Goal: Task Accomplishment & Management: Use online tool/utility

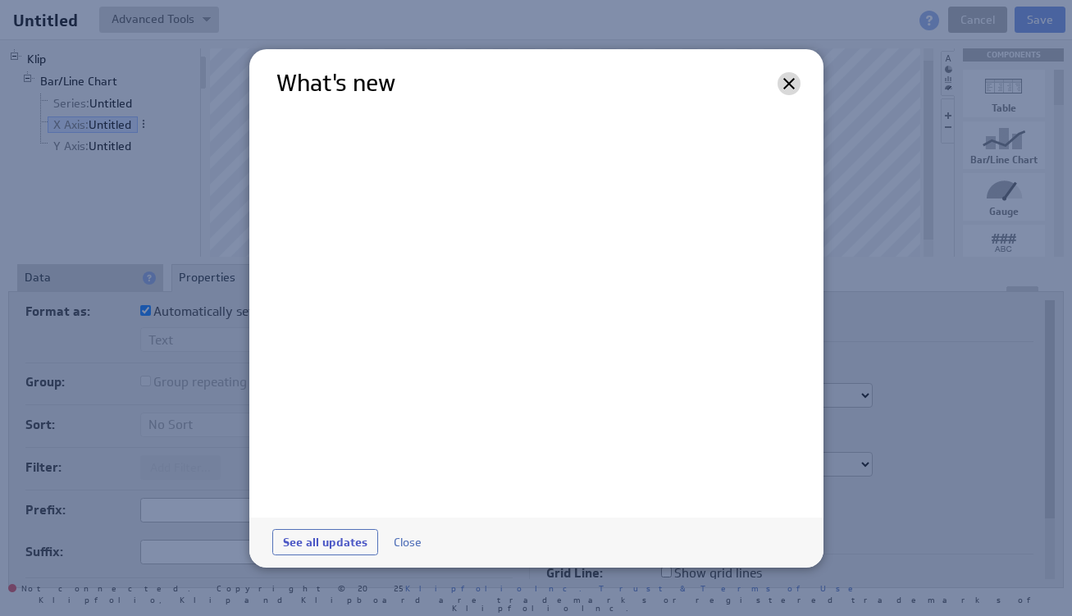
click at [793, 85] on icon at bounding box center [789, 84] width 20 height 20
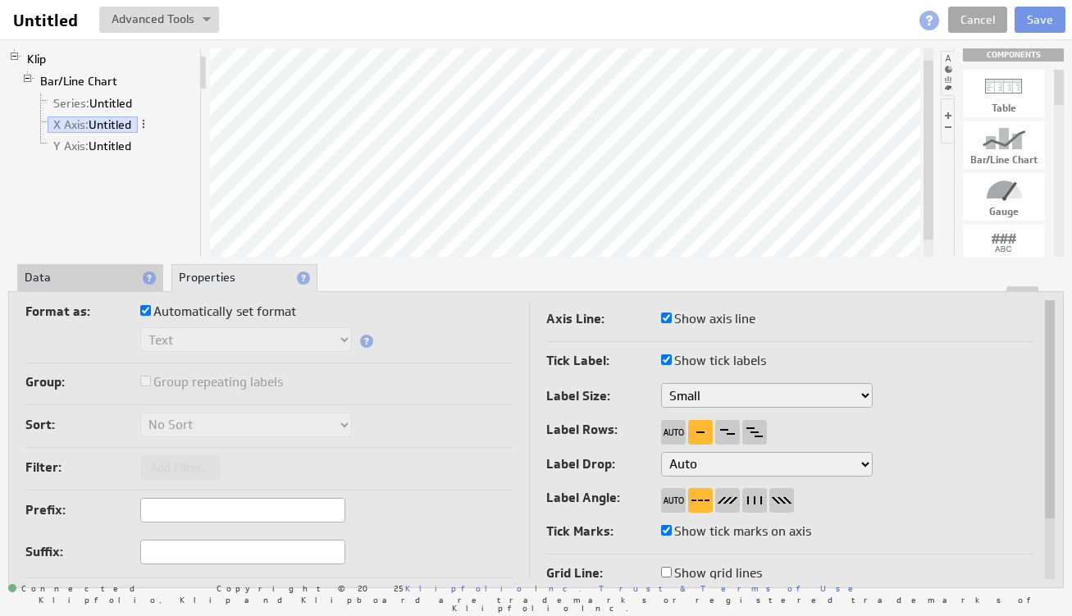
click at [983, 10] on link "Cancel" at bounding box center [978, 20] width 59 height 26
click at [983, 12] on link "Cancel" at bounding box center [978, 20] width 59 height 26
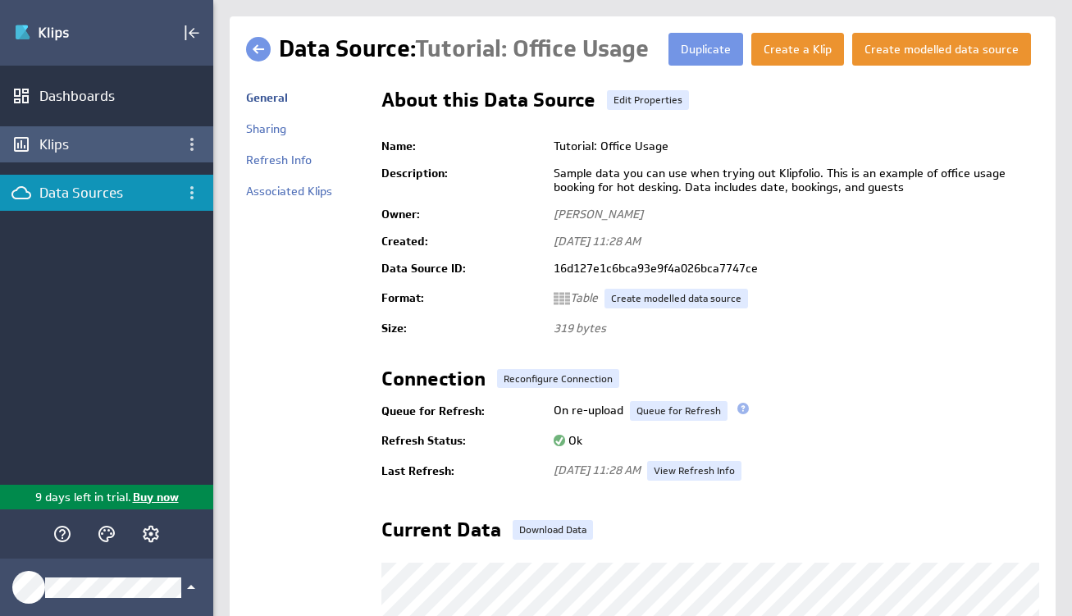
click at [86, 146] on div "Klips" at bounding box center [106, 144] width 135 height 18
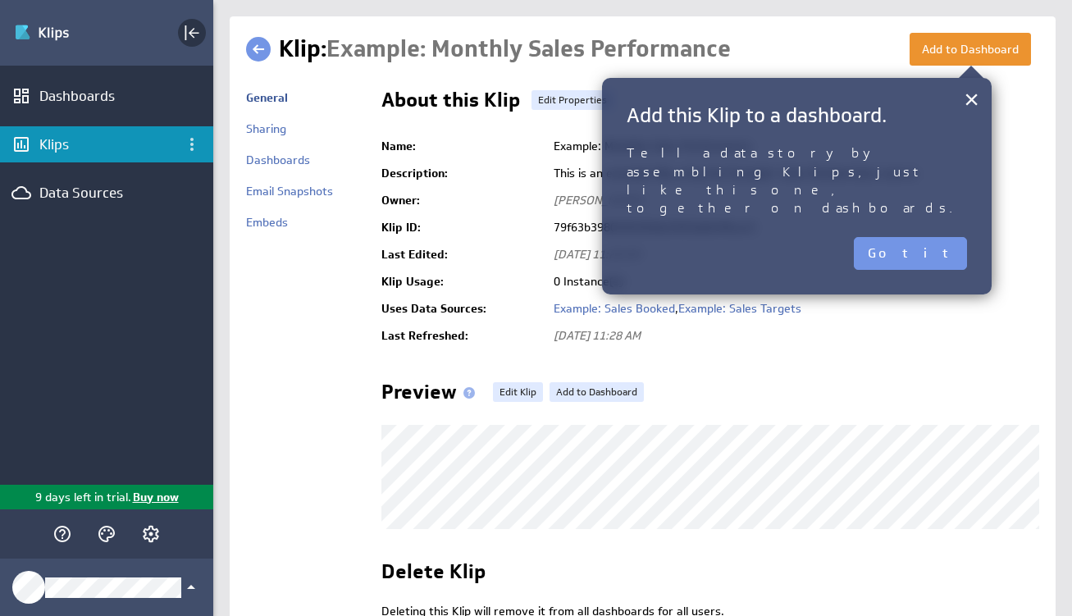
click at [197, 37] on icon "Collapse" at bounding box center [192, 33] width 20 height 20
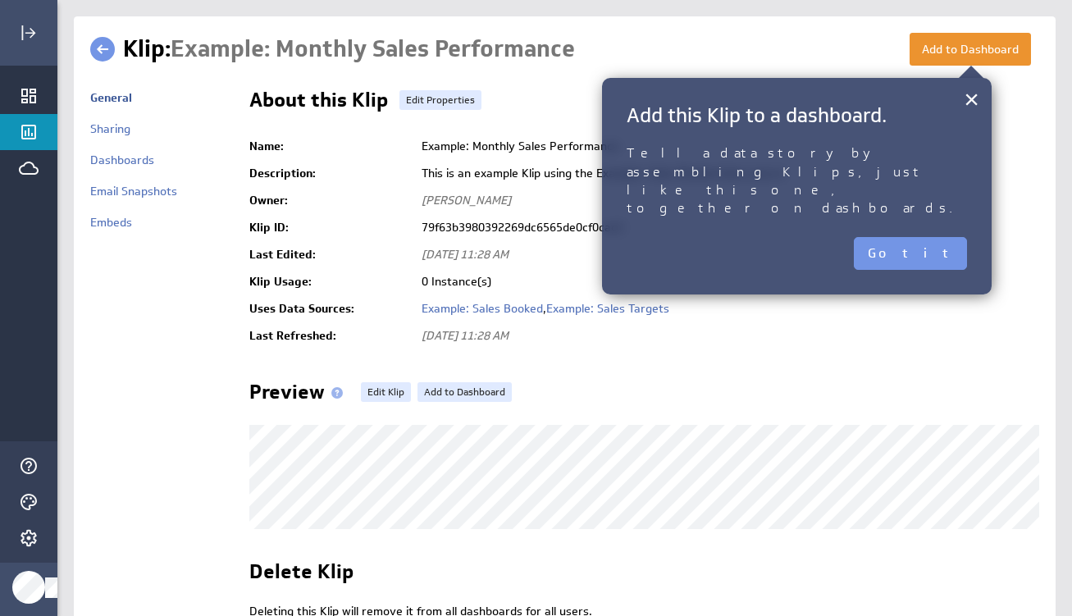
click at [970, 91] on button "×" at bounding box center [972, 99] width 16 height 33
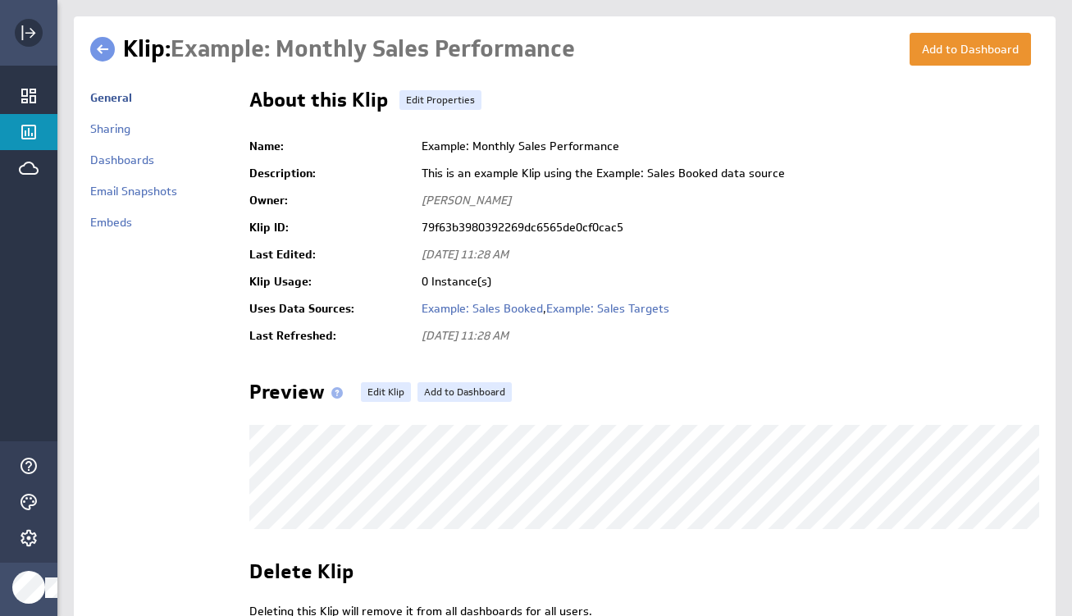
click at [32, 34] on icon "Expand" at bounding box center [29, 33] width 20 height 20
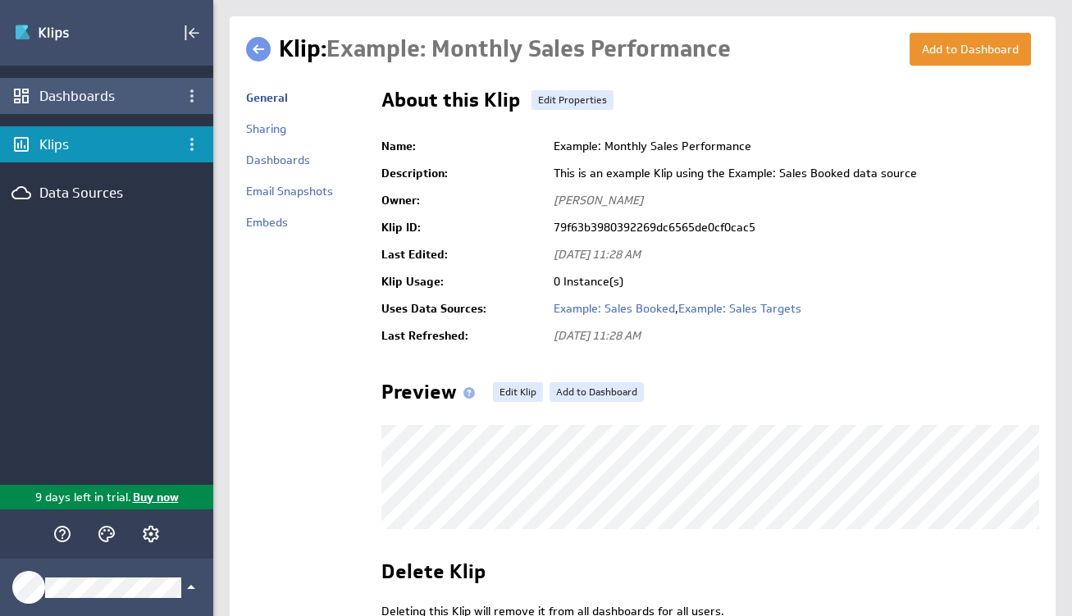
click at [57, 96] on div "Dashboards" at bounding box center [106, 96] width 135 height 18
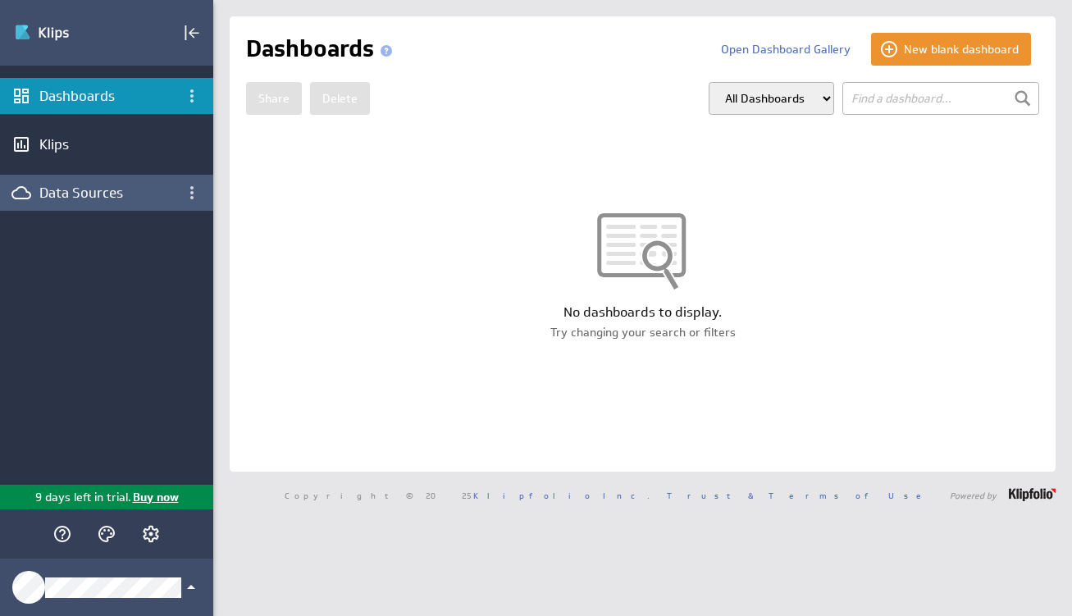
click at [86, 181] on div "Data Sources" at bounding box center [106, 193] width 213 height 36
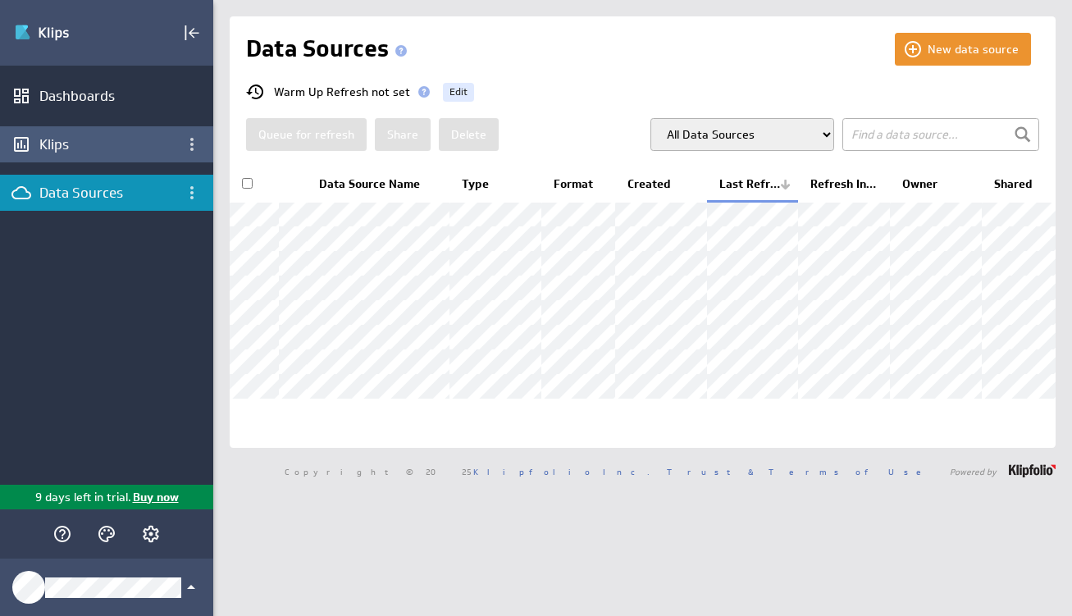
click at [78, 141] on div "Klips" at bounding box center [106, 144] width 135 height 18
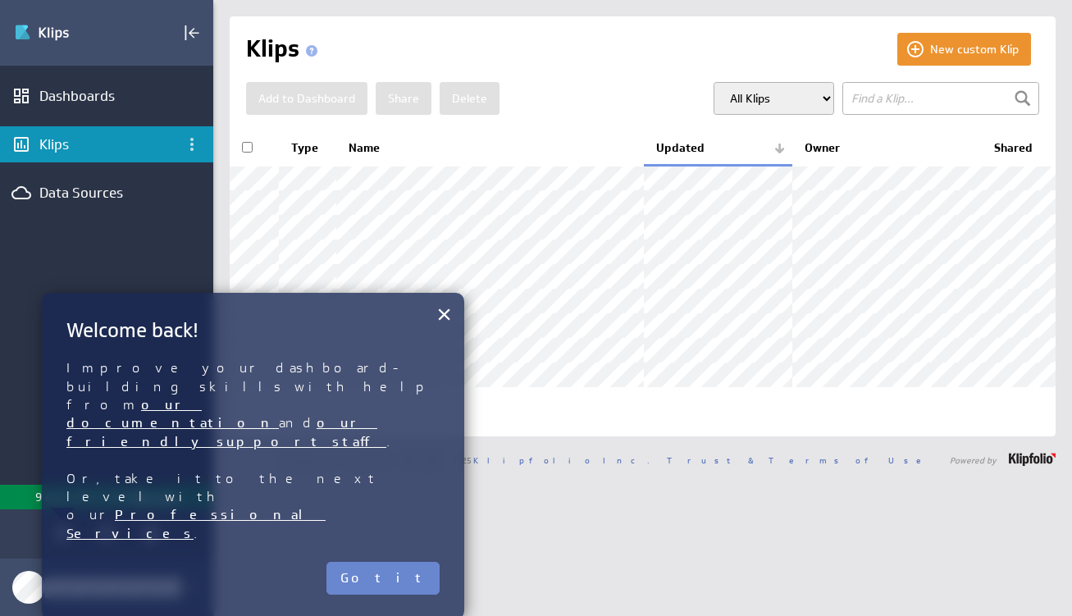
click at [400, 562] on button "Got it" at bounding box center [383, 578] width 113 height 33
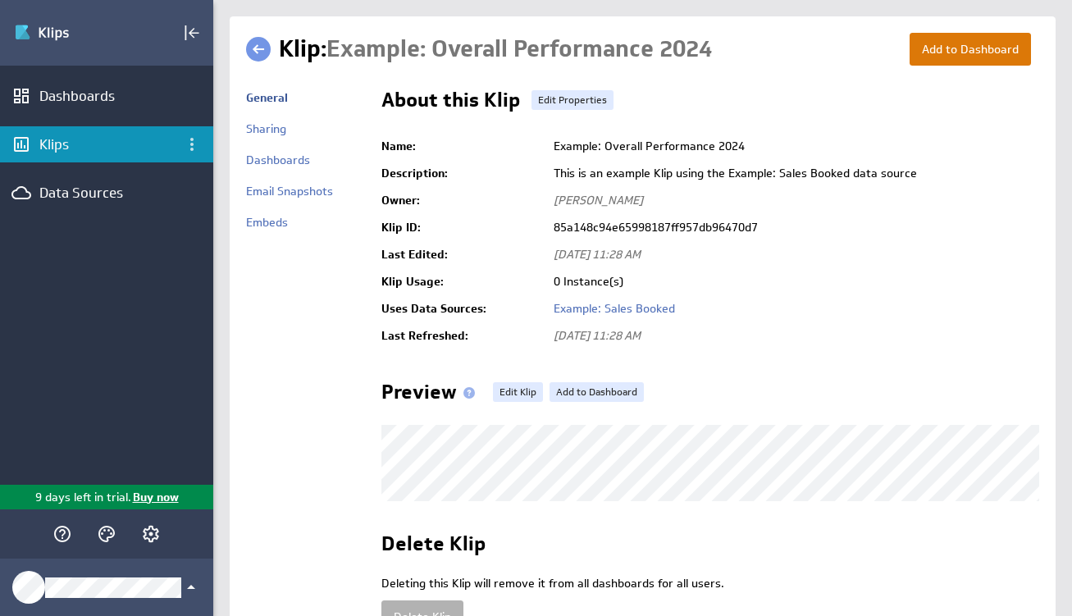
click at [940, 57] on button "Add to Dashboard" at bounding box center [970, 49] width 121 height 33
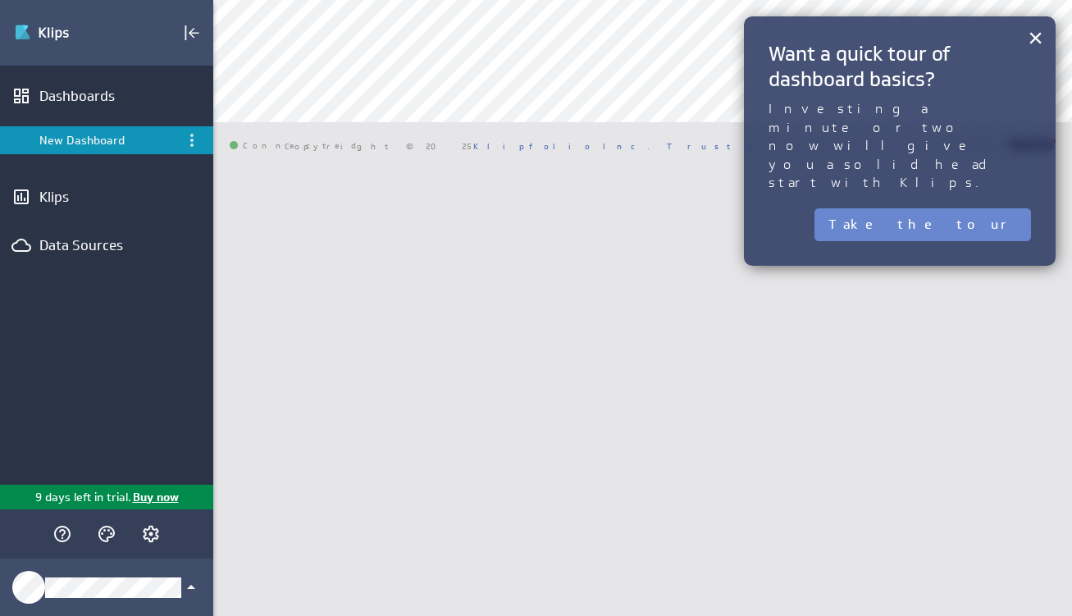
click at [995, 208] on button "Take the tour" at bounding box center [923, 224] width 217 height 33
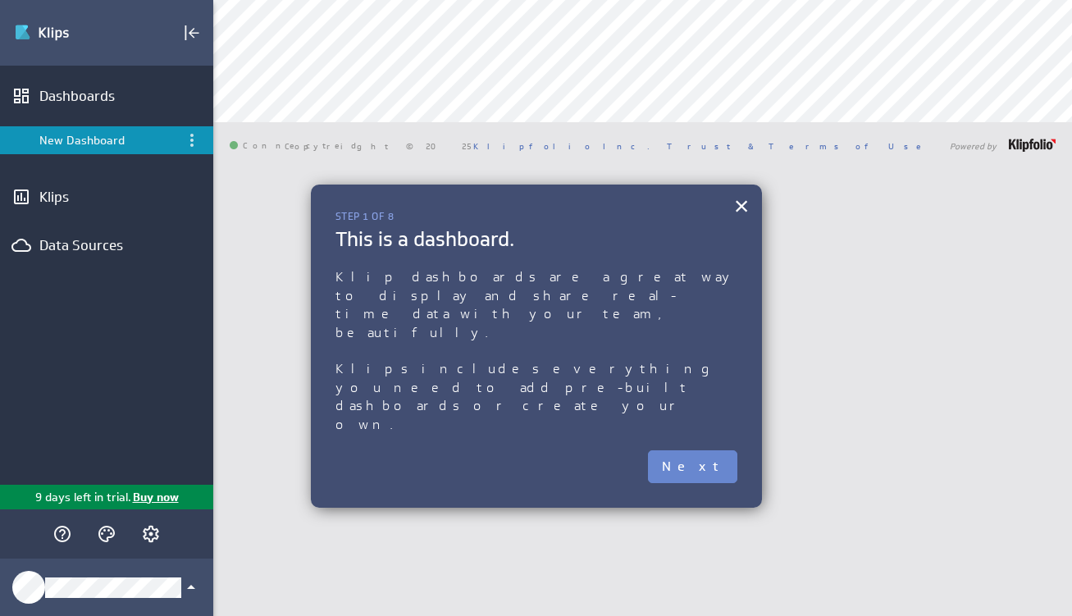
click at [713, 450] on button "Next" at bounding box center [692, 466] width 89 height 33
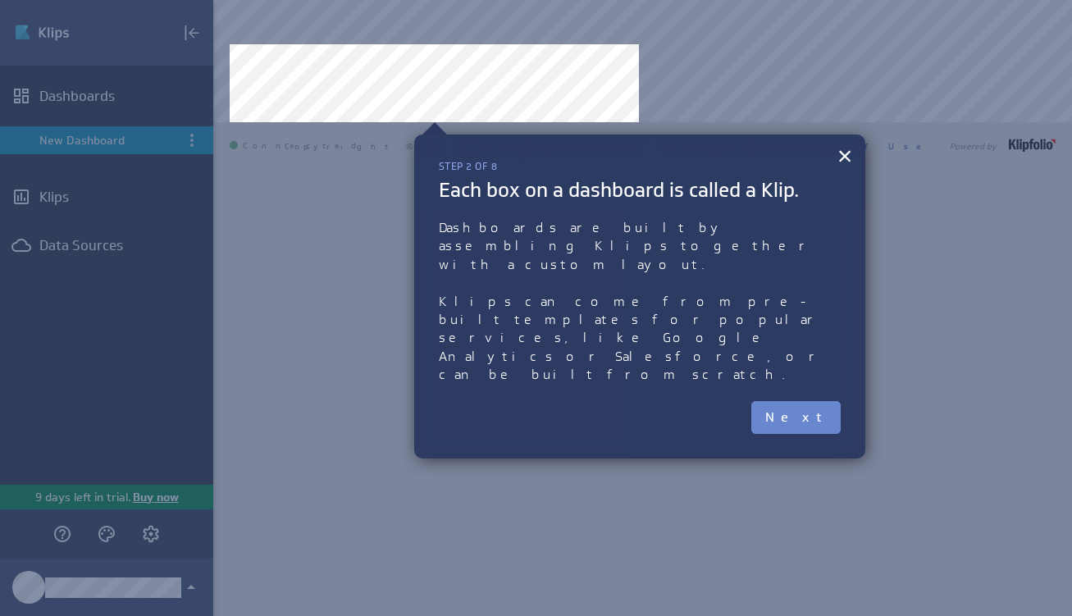
click at [819, 401] on button "Next" at bounding box center [796, 417] width 89 height 33
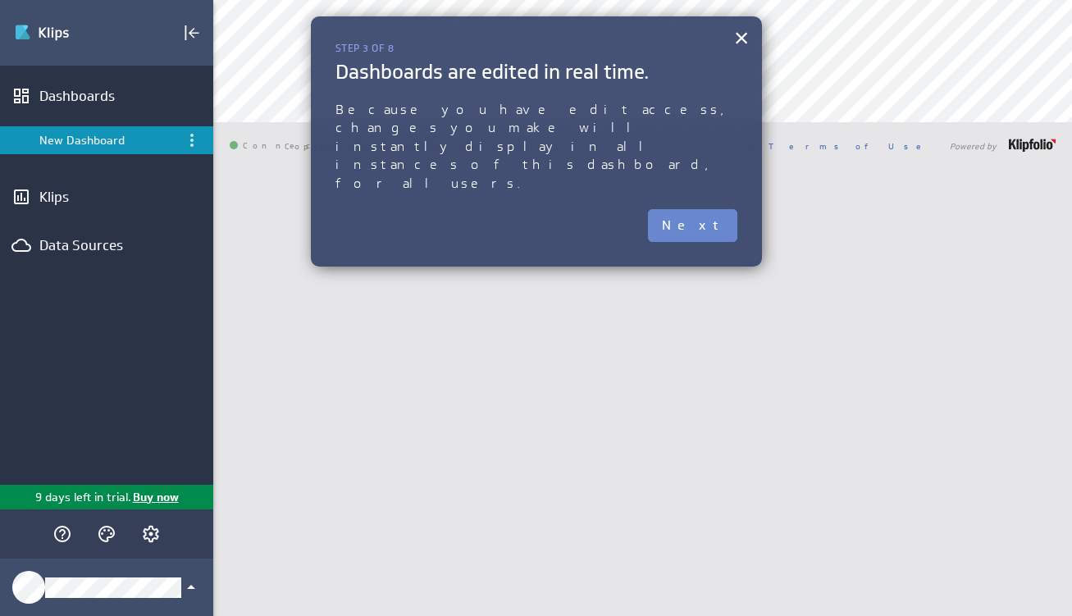
click at [710, 209] on button "Next" at bounding box center [692, 225] width 89 height 33
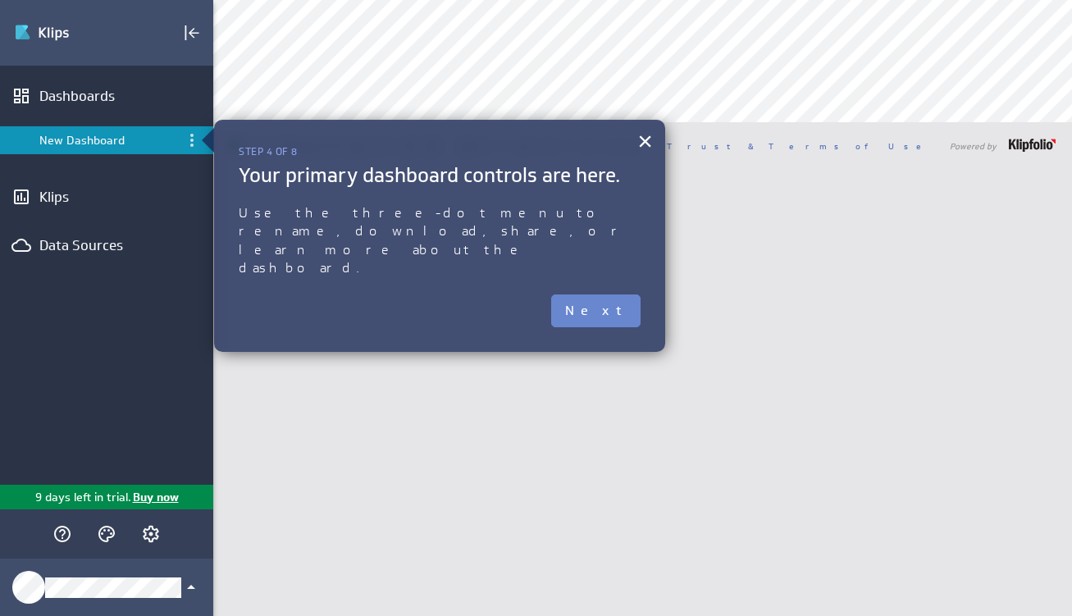
click at [622, 295] on button "Next" at bounding box center [595, 311] width 89 height 33
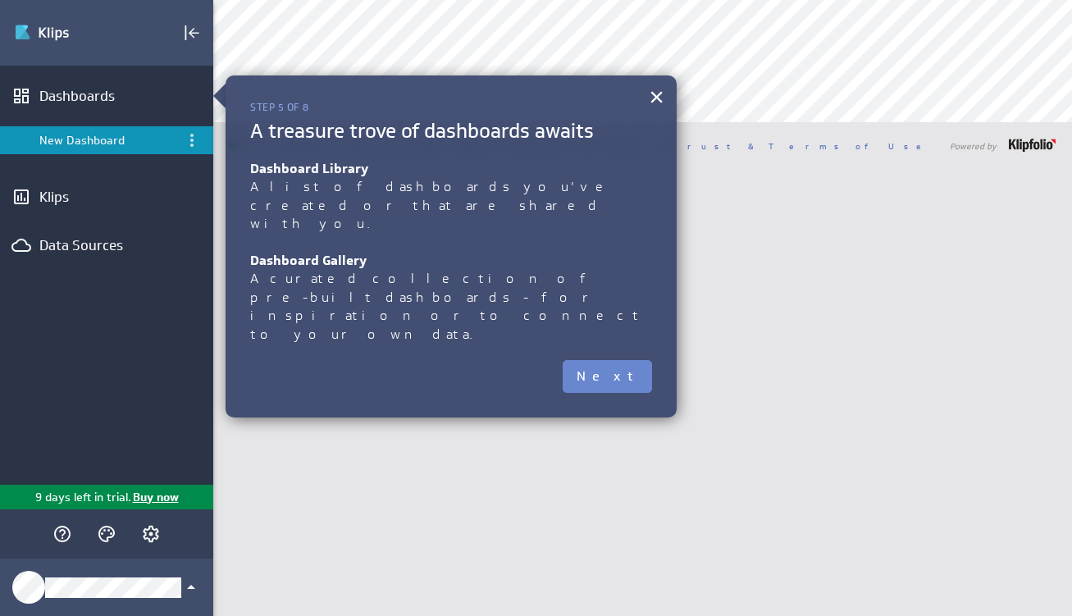
click at [624, 360] on button "Next" at bounding box center [607, 376] width 89 height 33
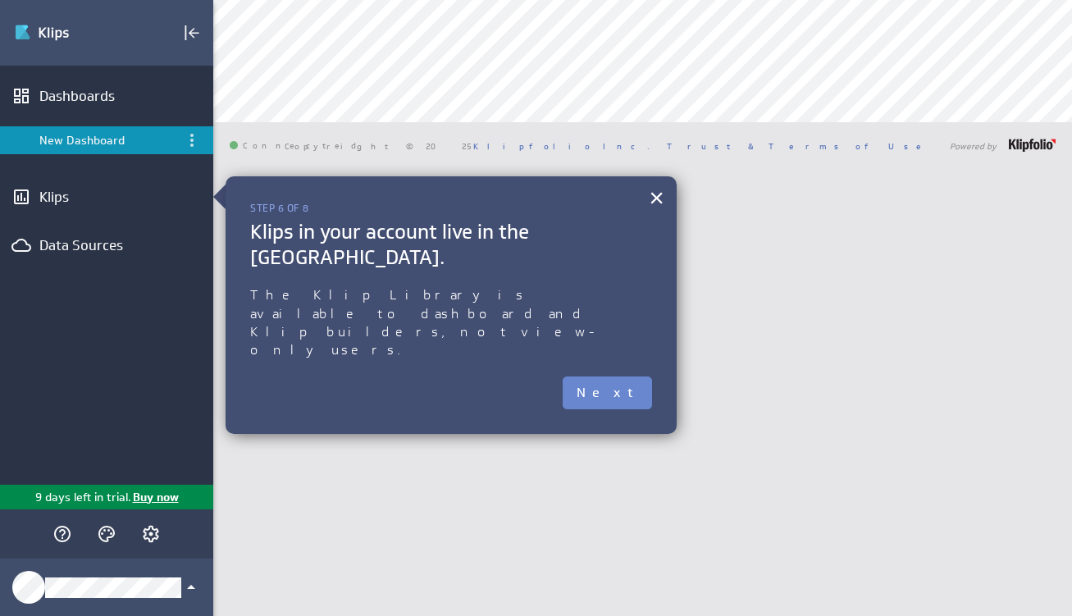
click at [629, 377] on button "Next" at bounding box center [607, 393] width 89 height 33
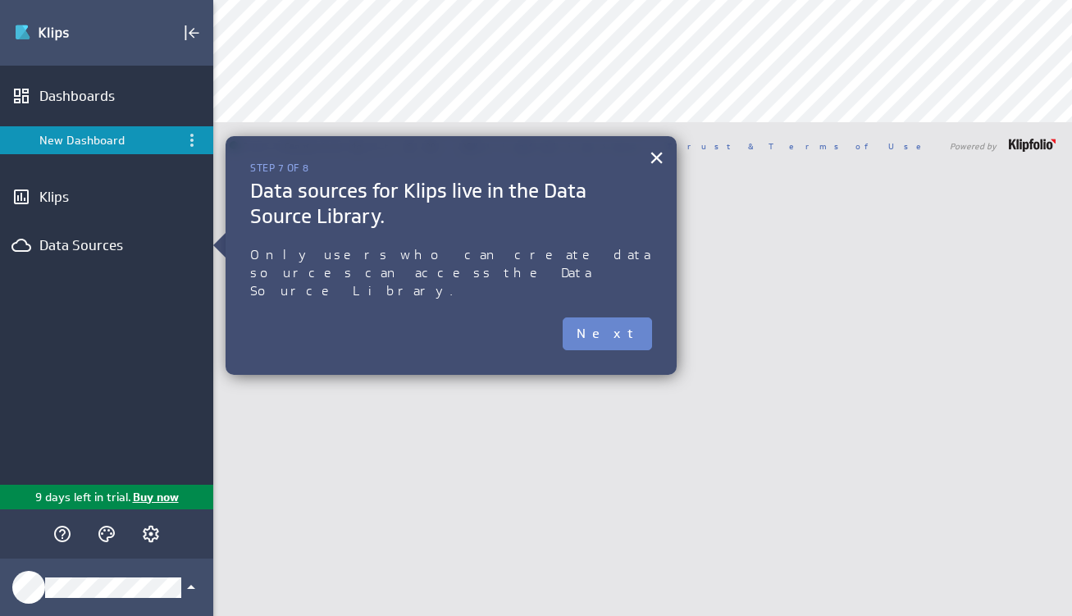
click at [629, 319] on button "Next" at bounding box center [607, 334] width 89 height 33
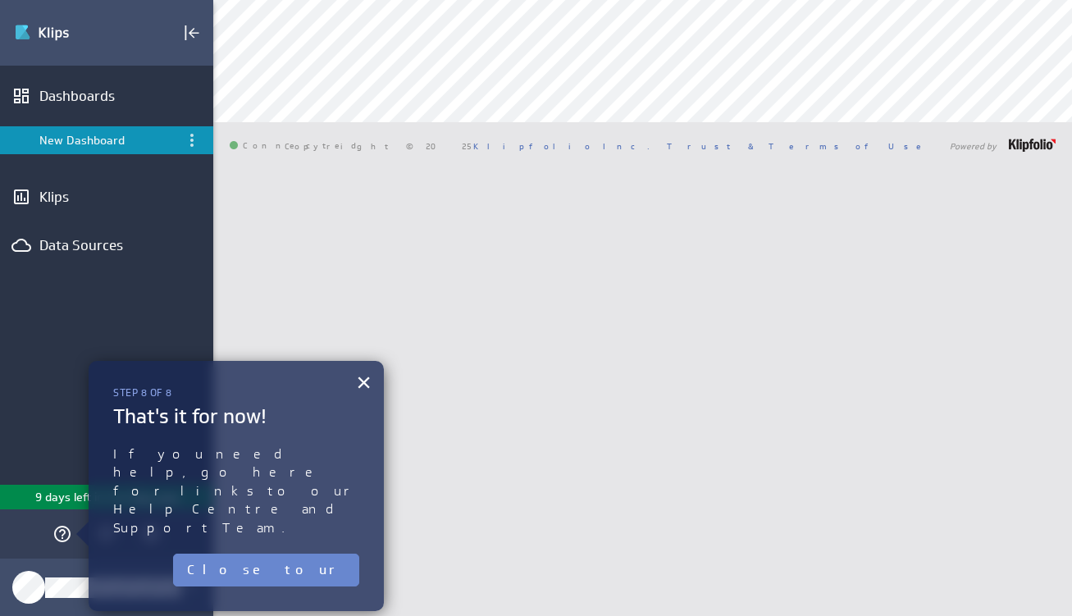
click at [341, 554] on button "Close tour" at bounding box center [266, 570] width 186 height 33
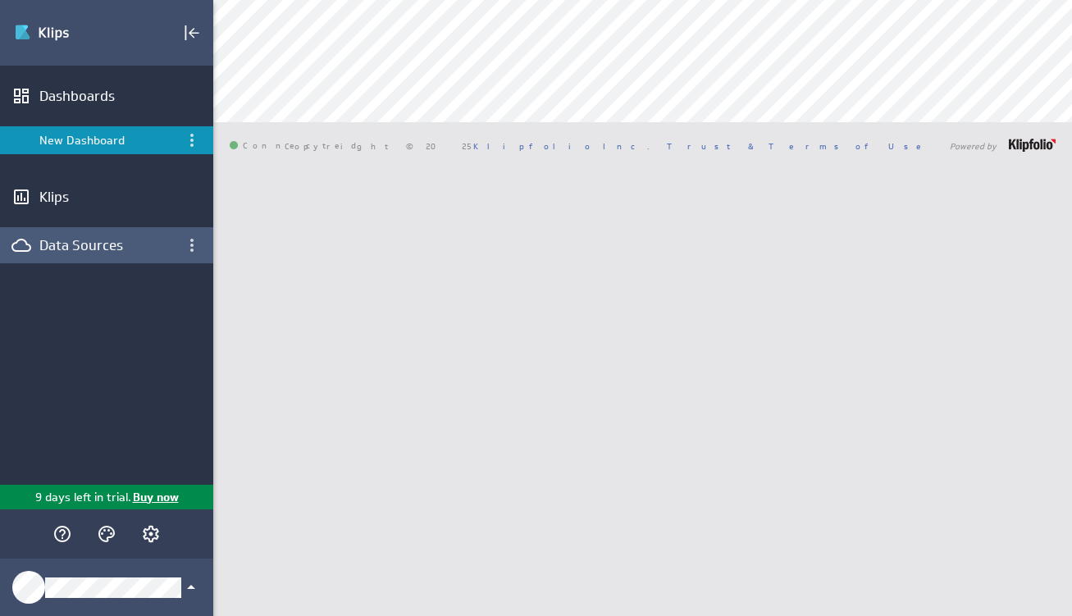
click at [103, 253] on div "Data Sources" at bounding box center [106, 245] width 135 height 18
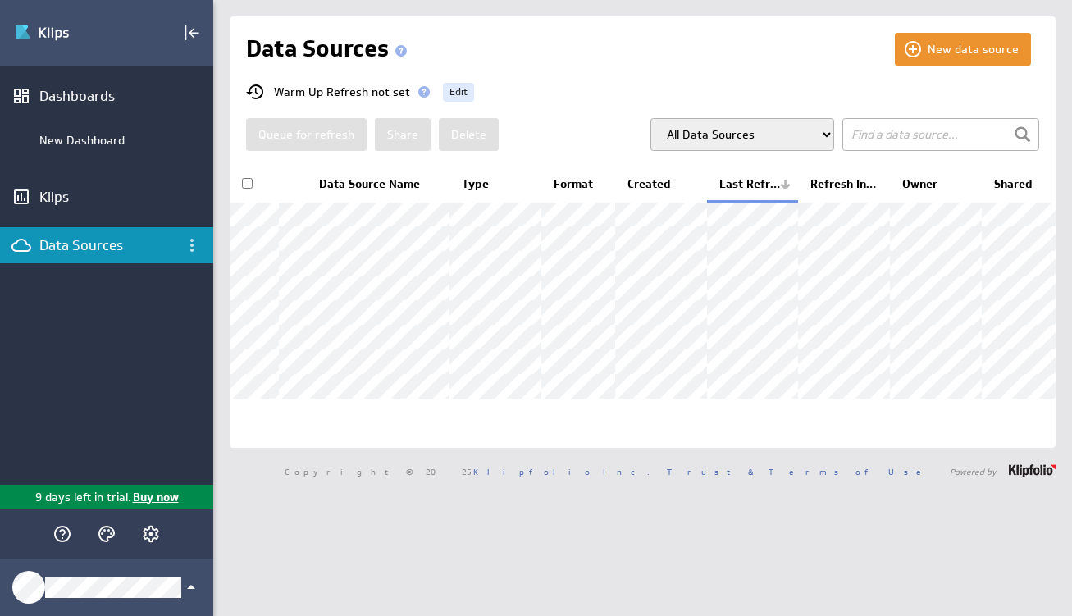
select select "my"
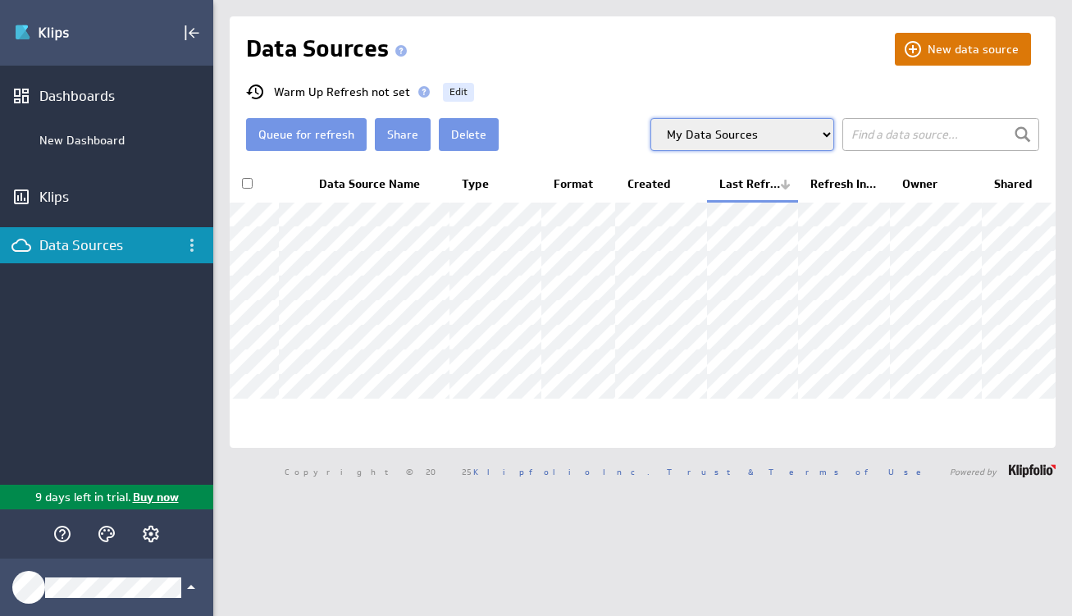
click at [937, 58] on button "New data source" at bounding box center [963, 49] width 136 height 33
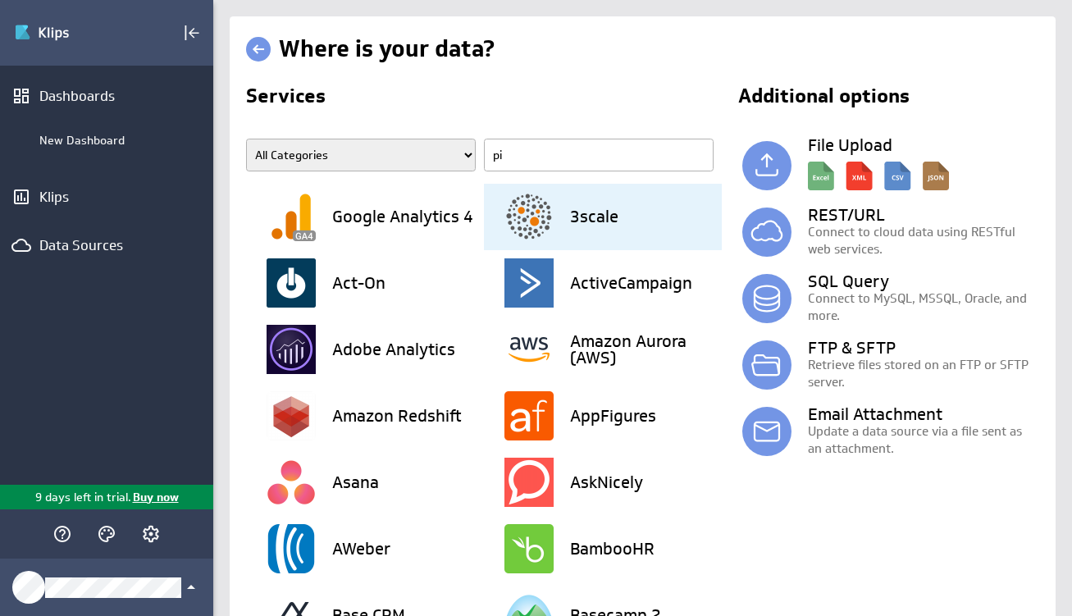
type input "pip"
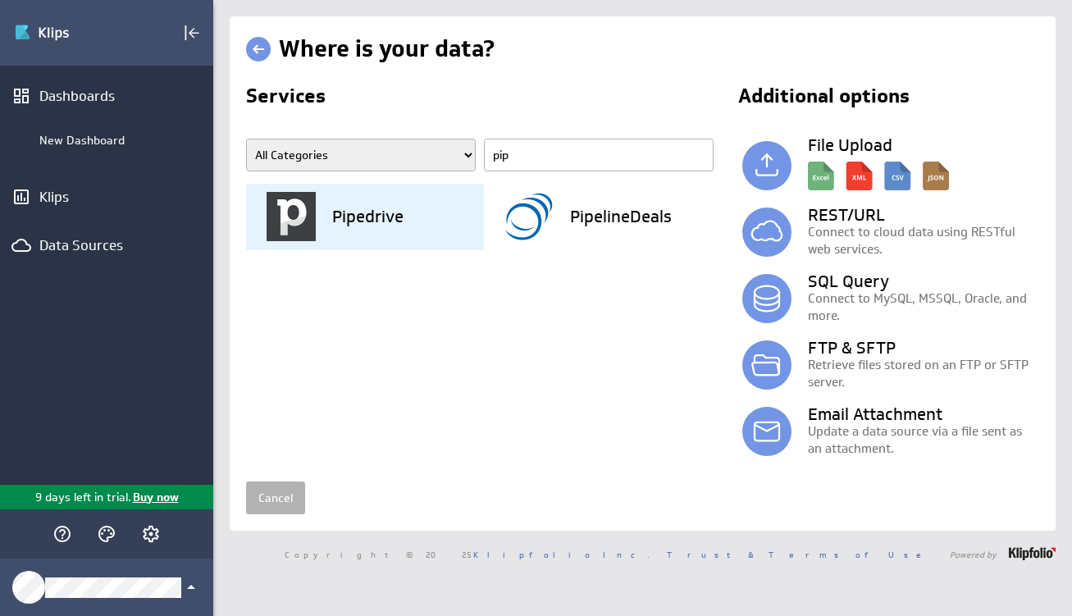
click at [397, 217] on h3 "Pipedrive" at bounding box center [367, 216] width 71 height 16
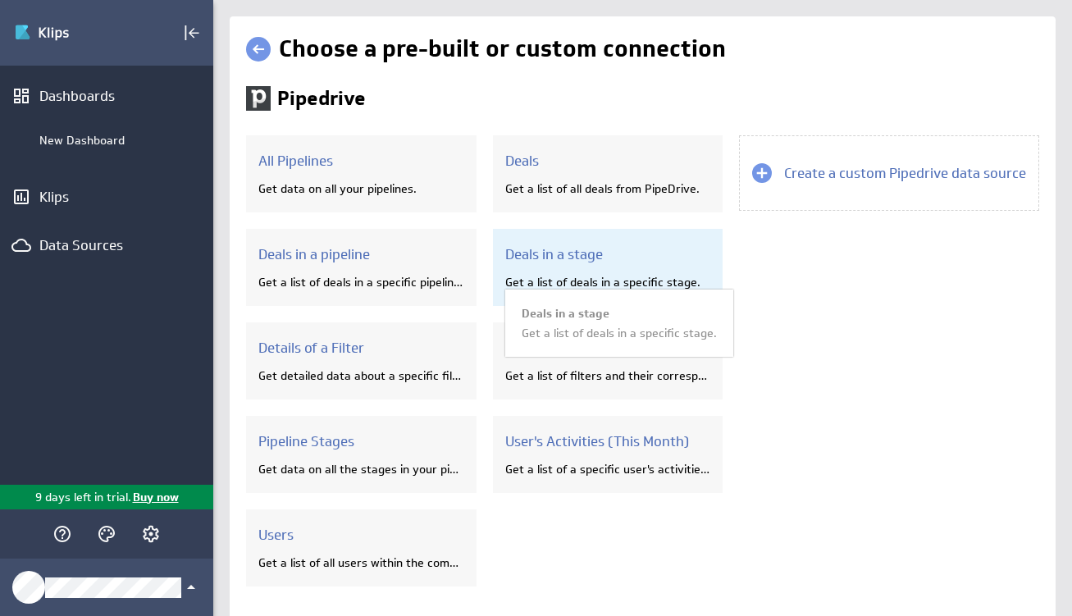
click at [621, 260] on h3 "Deals in a stage" at bounding box center [608, 254] width 206 height 18
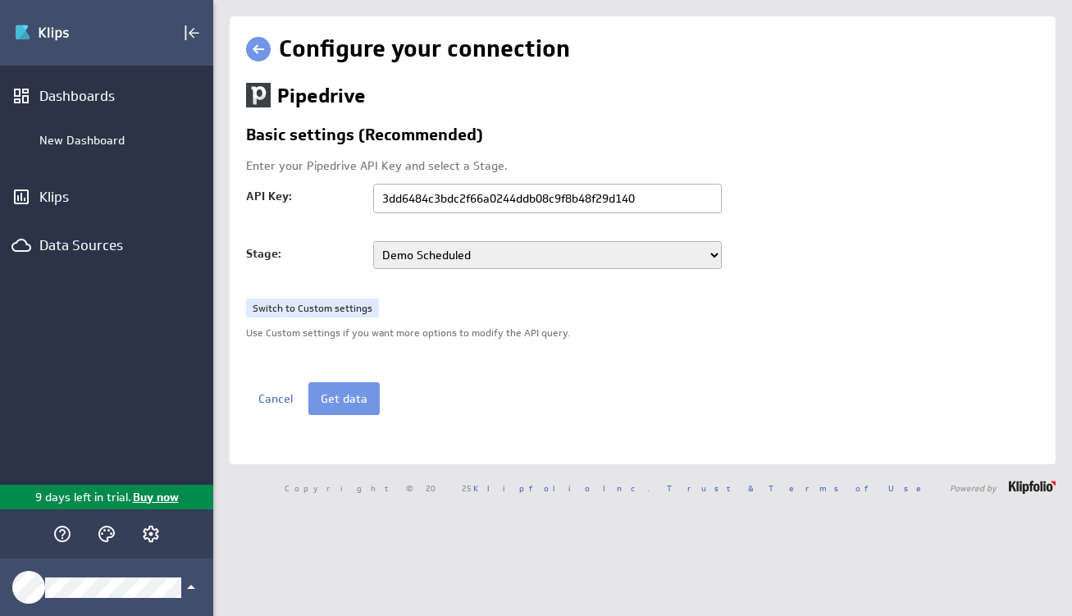
select select "13"
click at [344, 397] on button "Get data" at bounding box center [344, 398] width 71 height 33
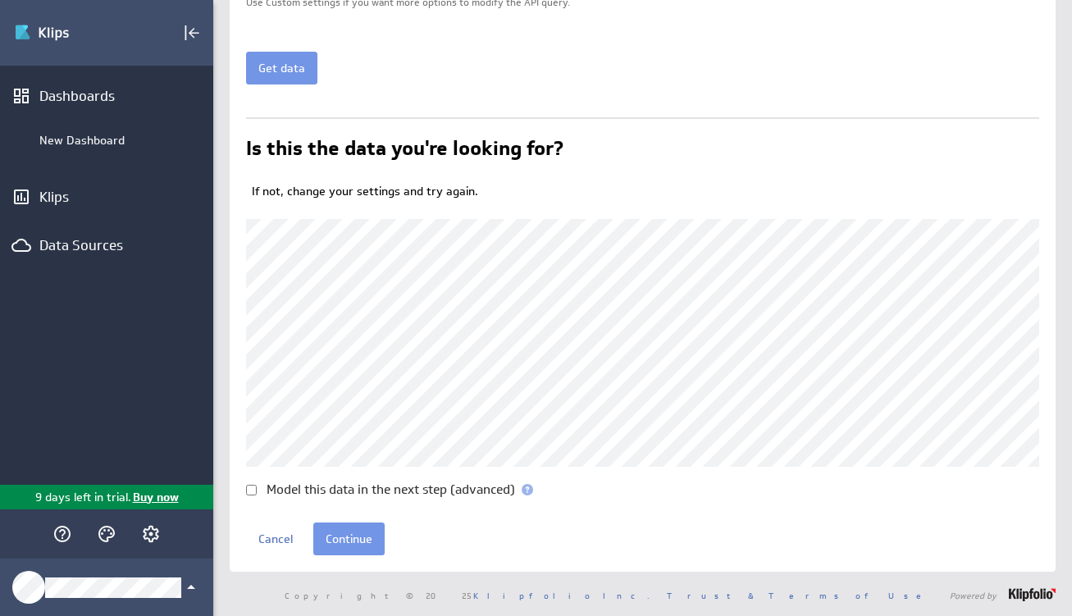
scroll to position [329, 0]
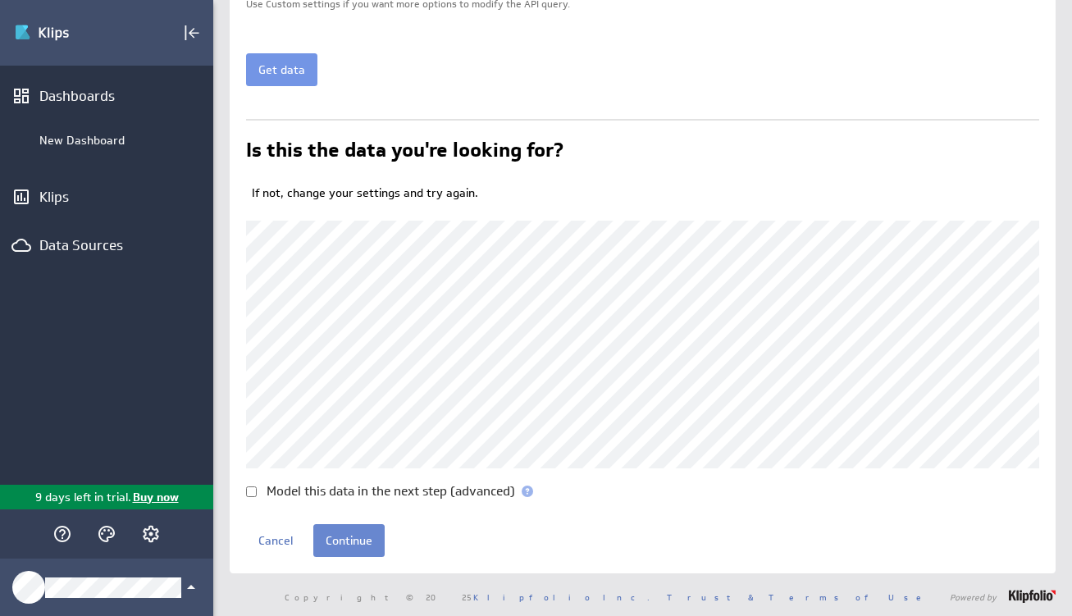
click at [350, 546] on input "Continue" at bounding box center [348, 540] width 71 height 33
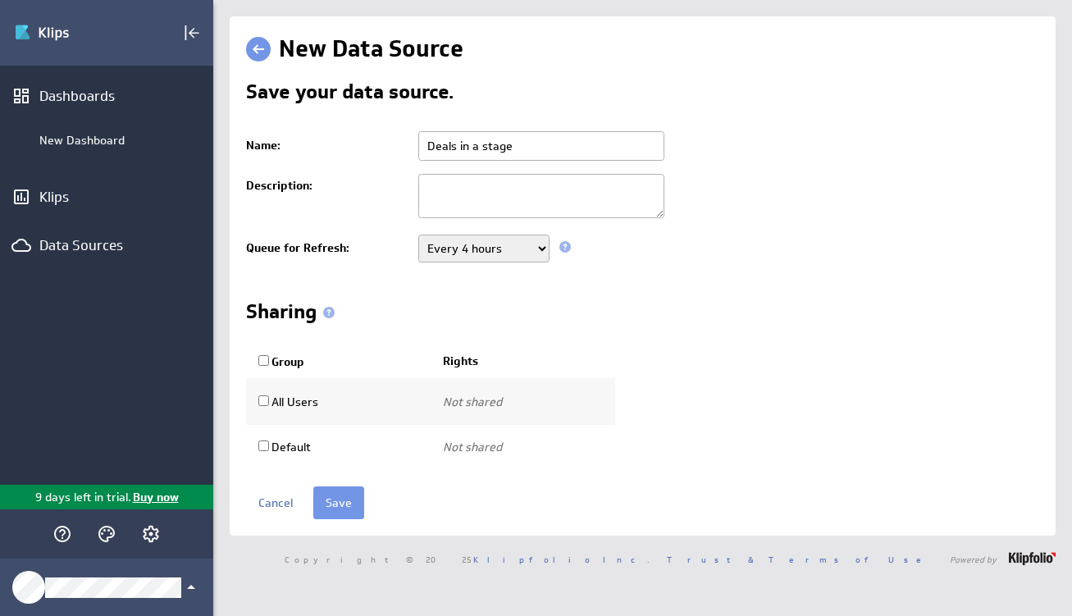
select select "0"
click at [332, 505] on input "Save" at bounding box center [338, 503] width 51 height 33
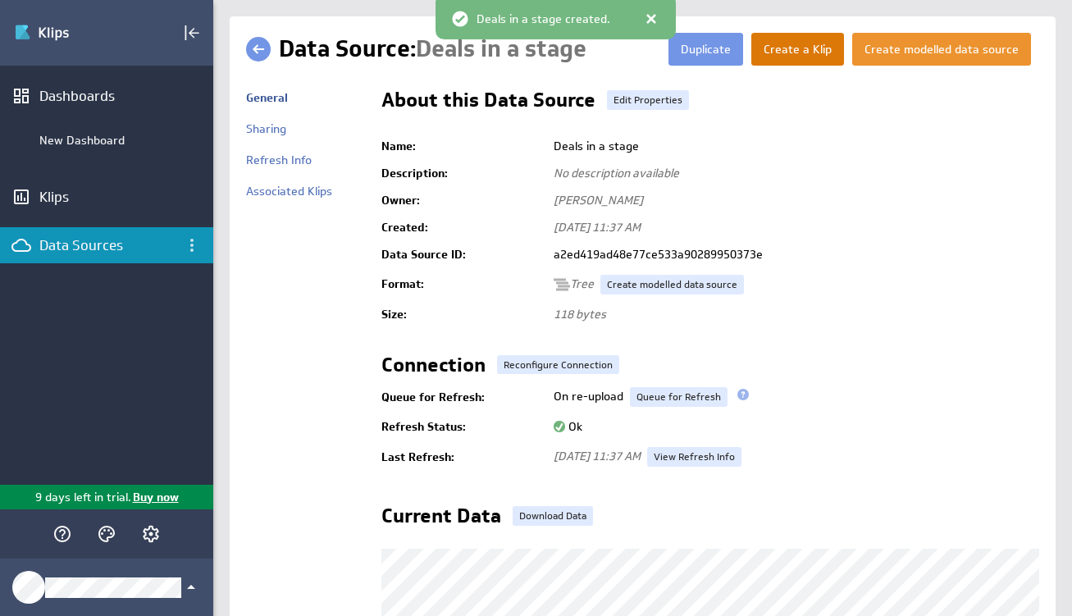
click at [793, 51] on button "Create a Klip" at bounding box center [798, 49] width 93 height 33
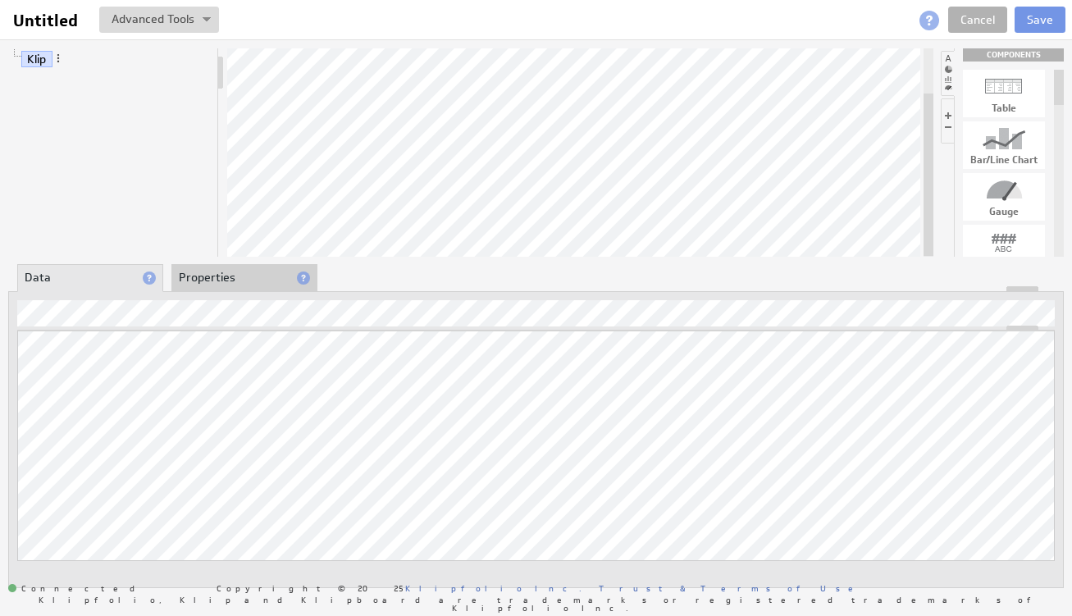
click at [1003, 139] on div at bounding box center [1004, 139] width 82 height 26
drag, startPoint x: 1003, startPoint y: 139, endPoint x: 605, endPoint y: 121, distance: 399.2
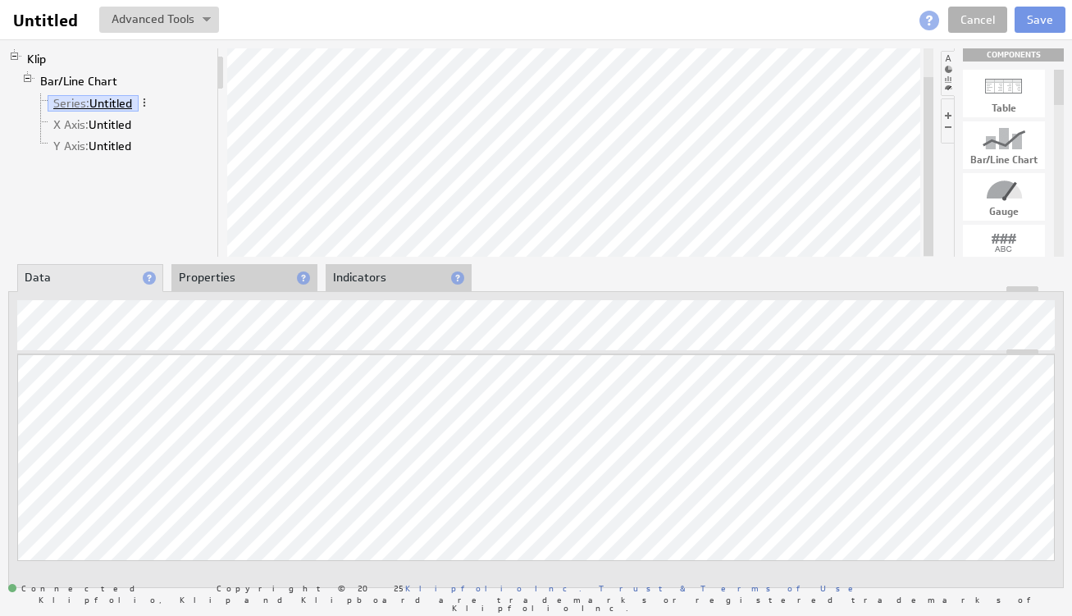
click at [113, 102] on link "Series: Untitled" at bounding box center [93, 103] width 91 height 16
click at [213, 285] on li "Properties" at bounding box center [244, 278] width 146 height 28
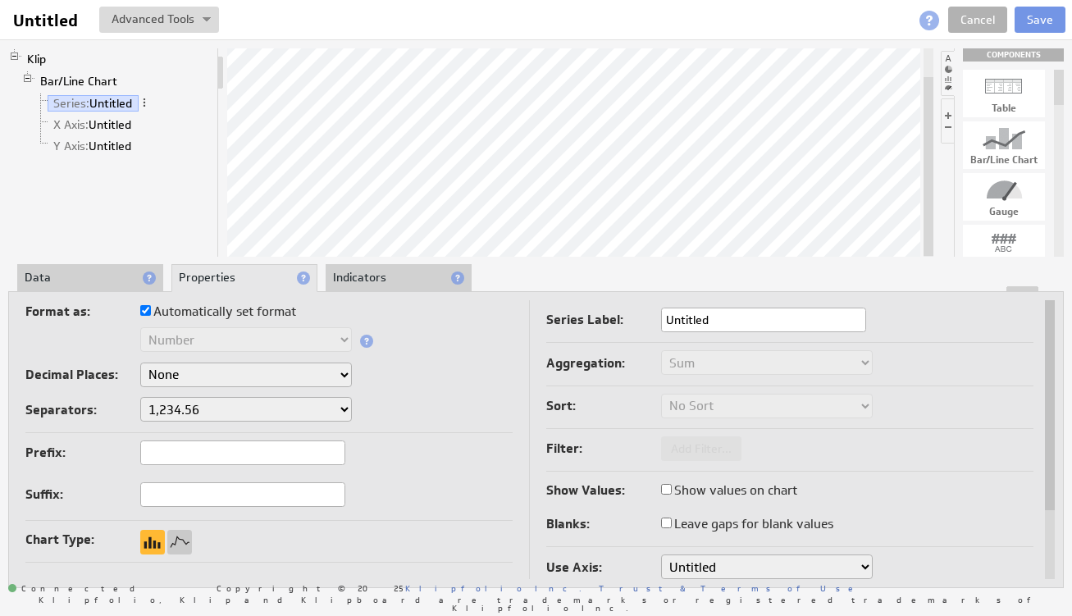
click at [382, 282] on li "Indicators" at bounding box center [399, 278] width 146 height 28
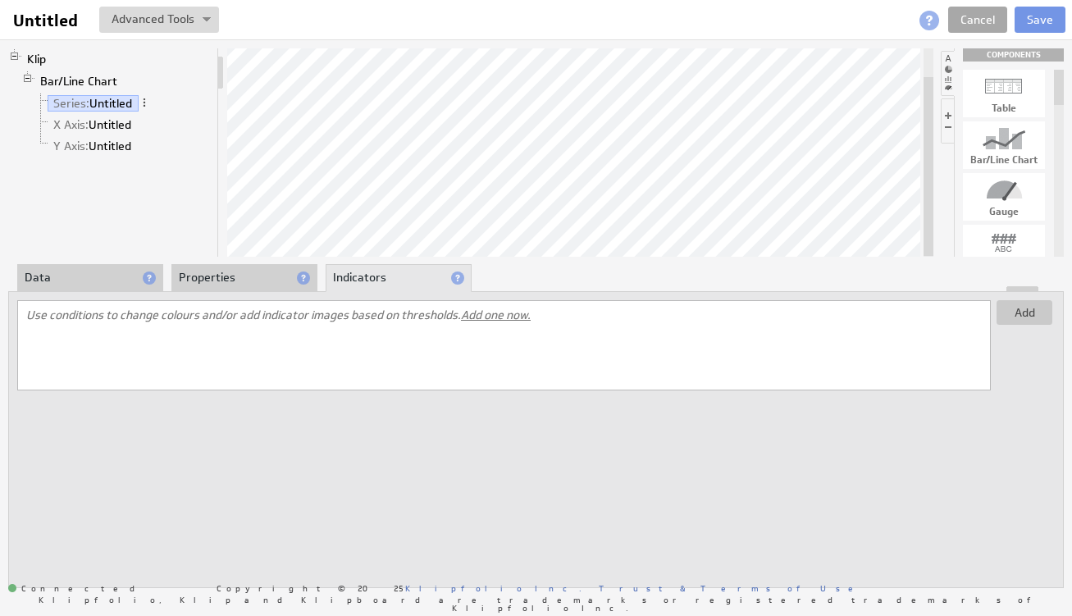
click at [991, 24] on link "Cancel" at bounding box center [978, 20] width 59 height 26
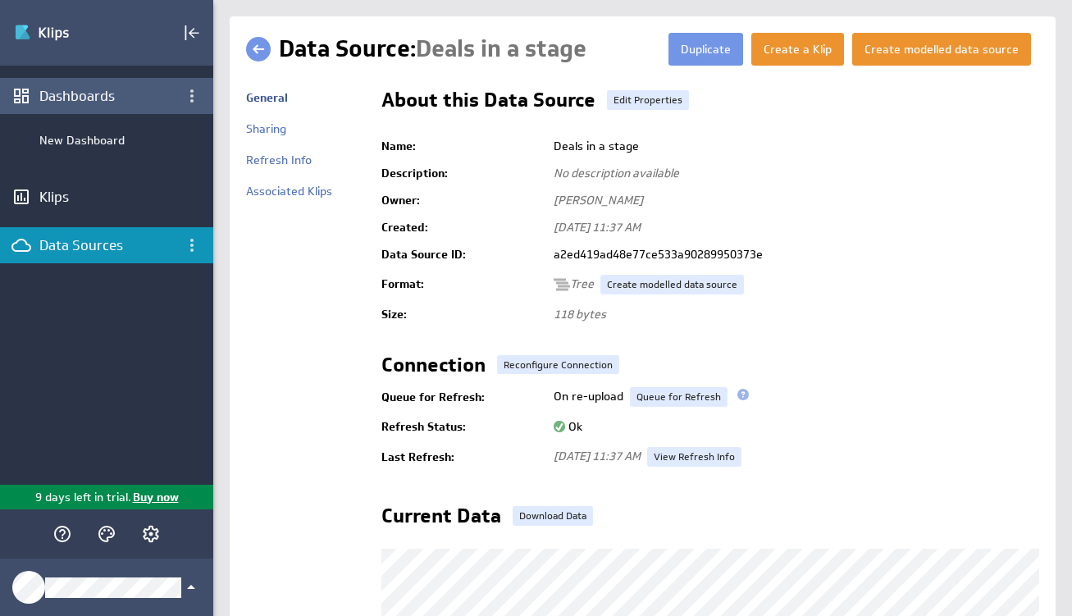
click at [112, 94] on div "Dashboards" at bounding box center [106, 96] width 135 height 18
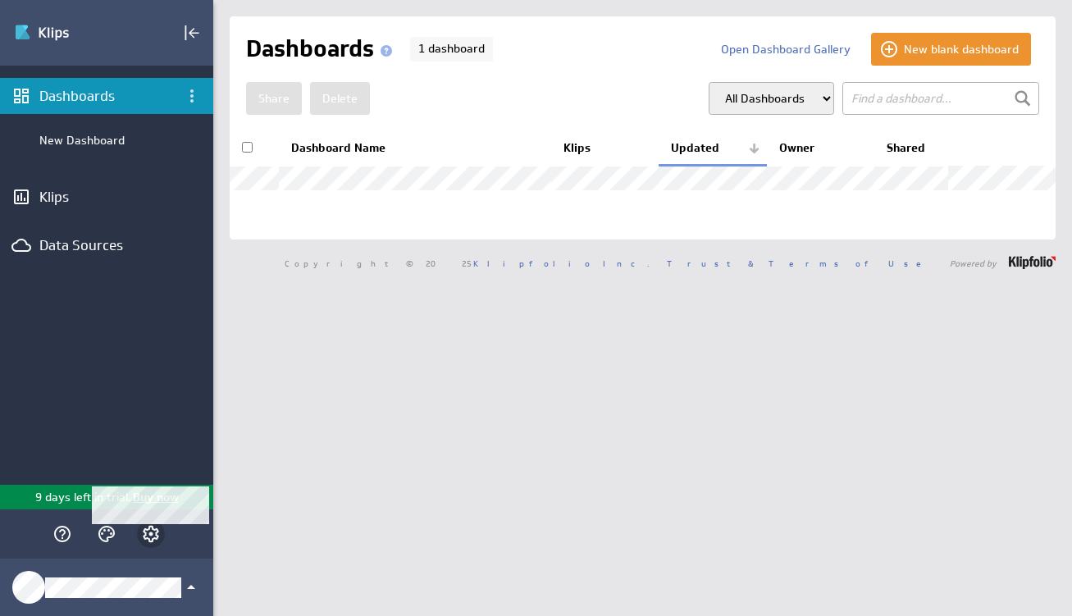
click at [149, 537] on icon "Account and settings" at bounding box center [151, 534] width 20 height 20
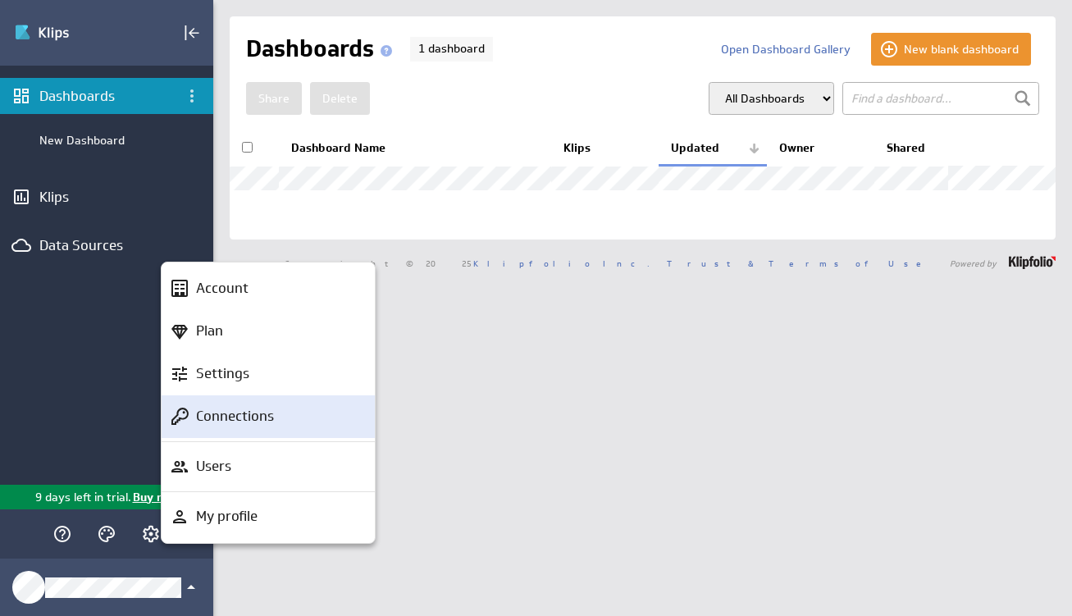
click at [270, 414] on p "Connections" at bounding box center [235, 416] width 78 height 21
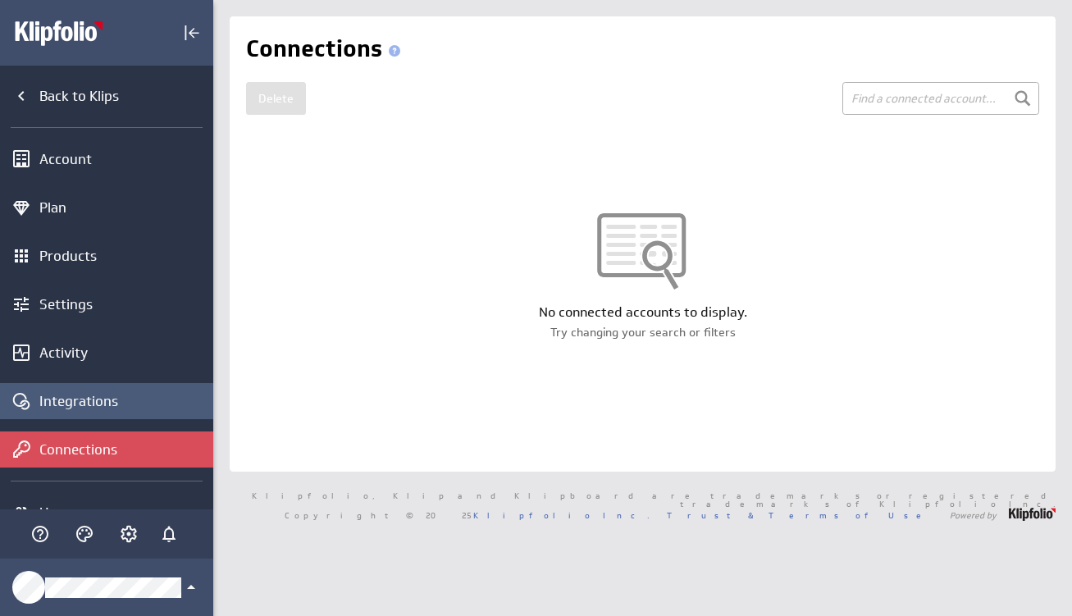
click at [113, 395] on div "Integrations" at bounding box center [124, 401] width 170 height 18
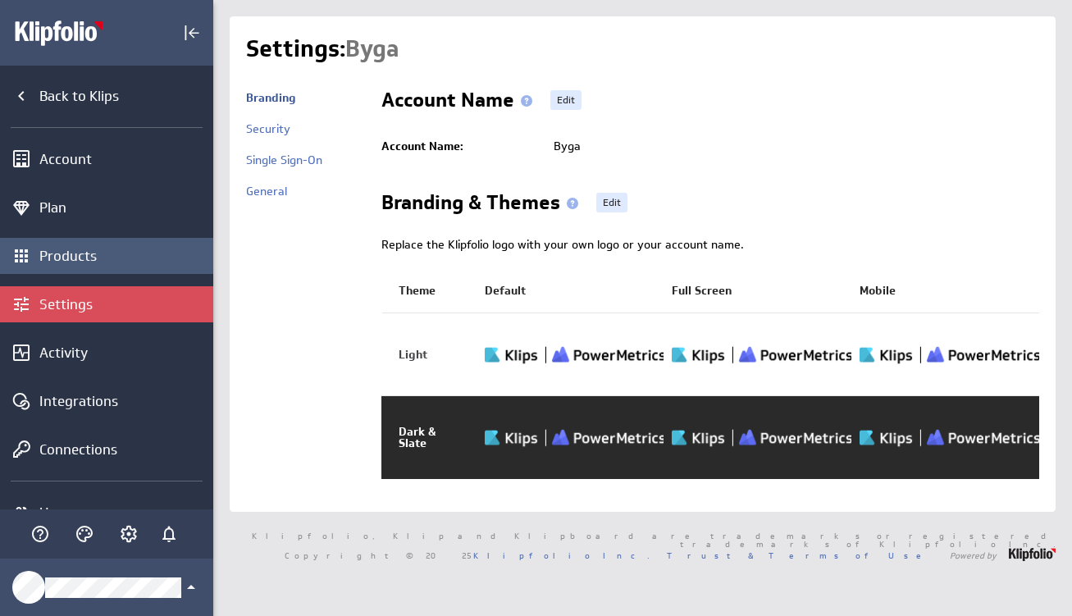
click at [83, 263] on div "Products" at bounding box center [124, 256] width 170 height 18
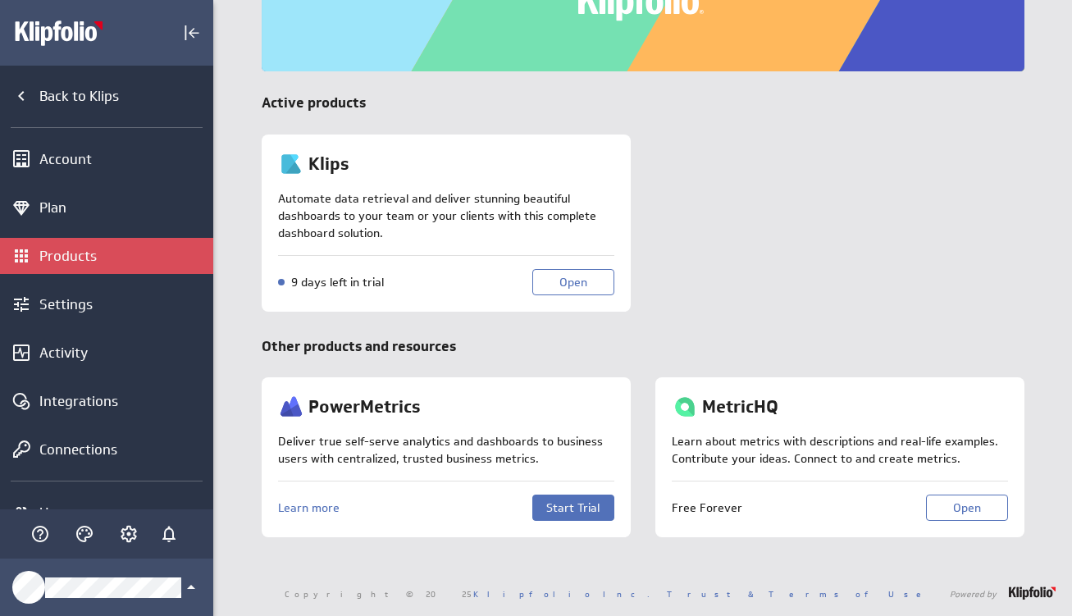
scroll to position [190, 0]
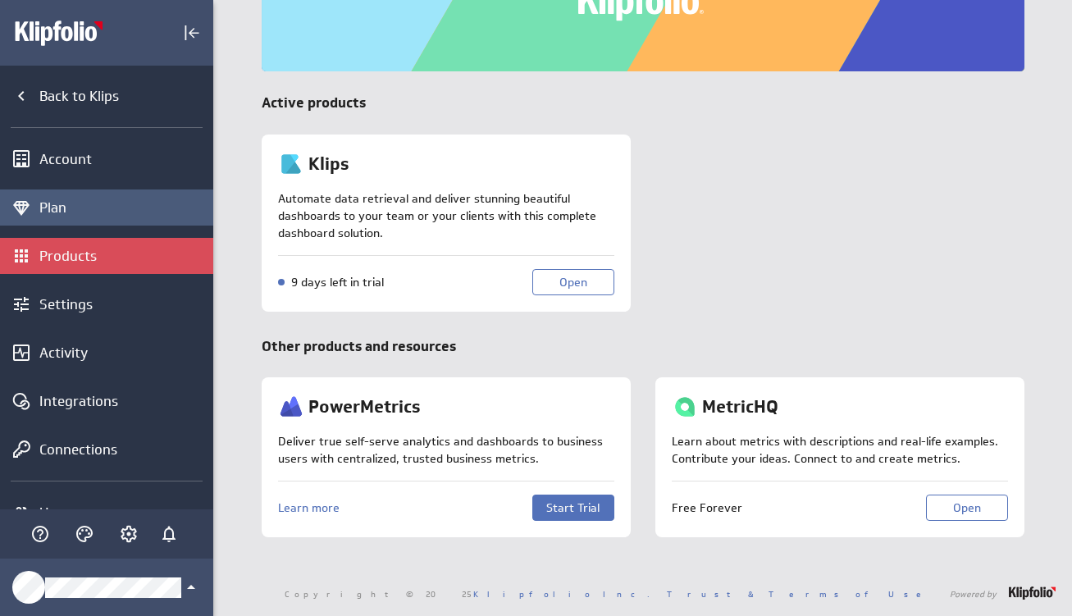
click at [62, 210] on div "Plan" at bounding box center [124, 208] width 170 height 18
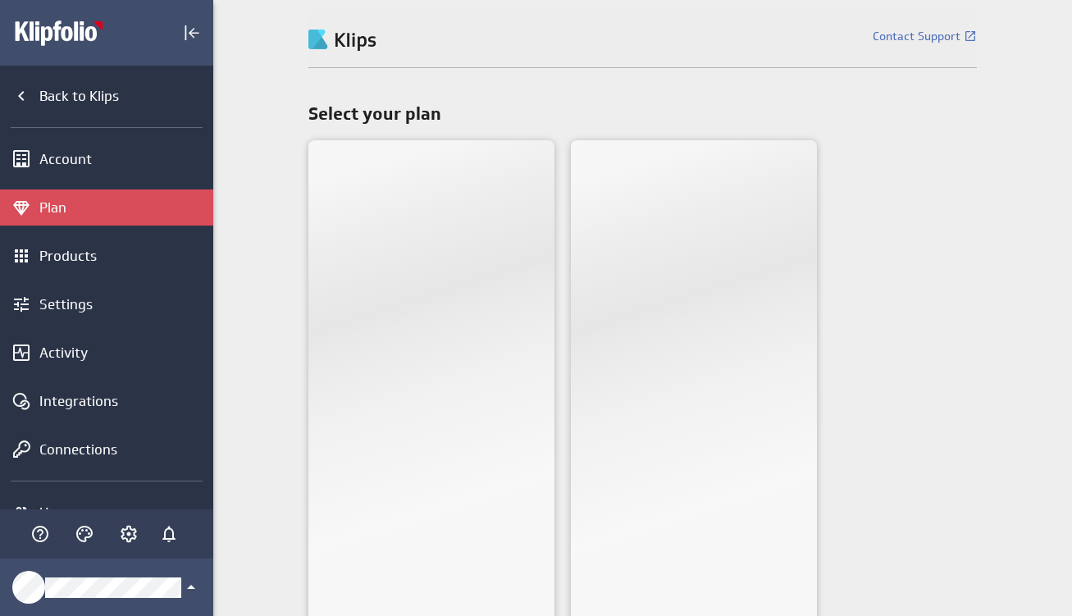
click at [75, 169] on div "Account" at bounding box center [106, 159] width 213 height 36
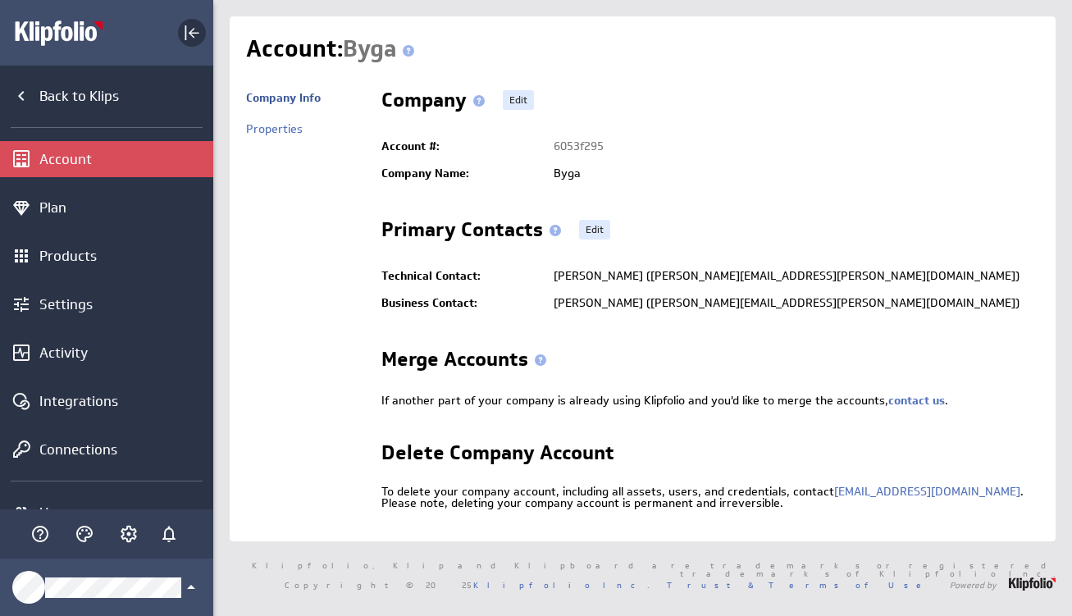
click at [199, 38] on icon "Collapse" at bounding box center [192, 33] width 20 height 20
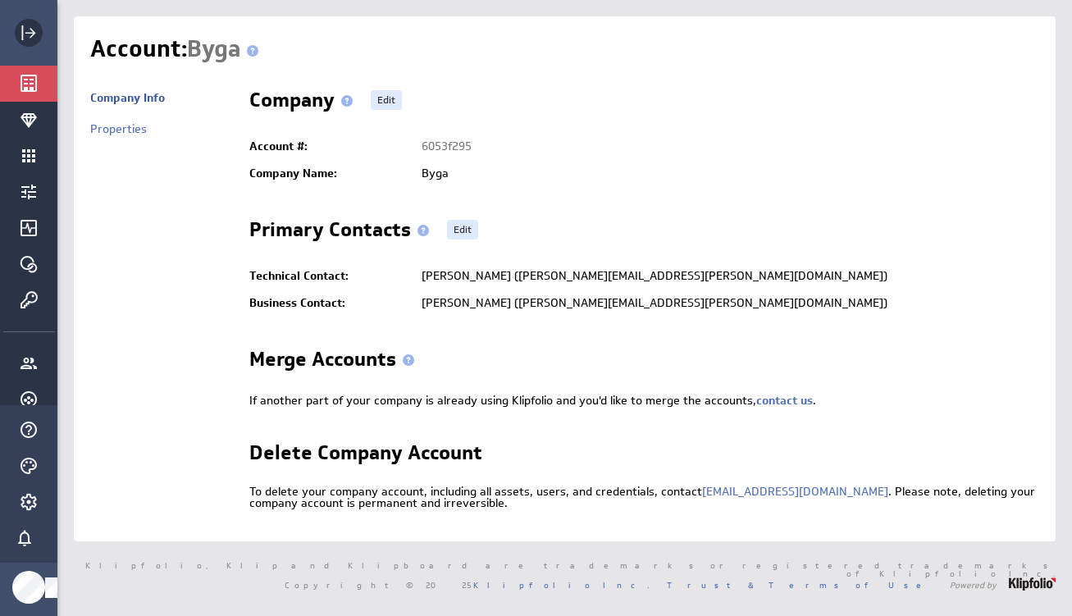
click at [27, 32] on icon "Expand" at bounding box center [29, 33] width 20 height 20
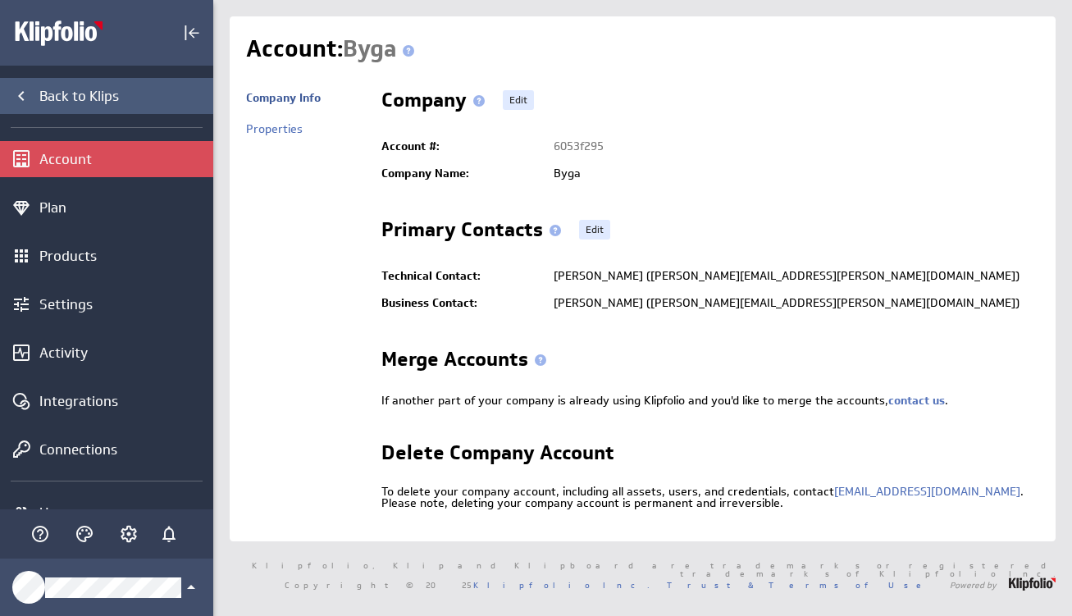
click at [30, 94] on icon "Back to Klips" at bounding box center [21, 96] width 20 height 20
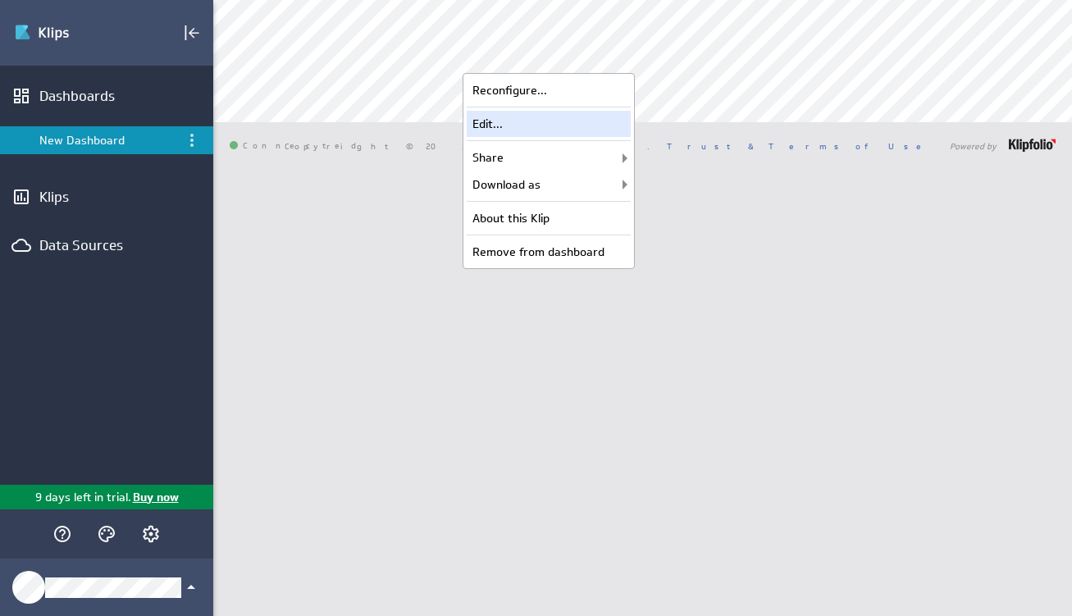
click at [562, 114] on div "Edit..." at bounding box center [549, 124] width 164 height 26
